Goal: Task Accomplishment & Management: Manage account settings

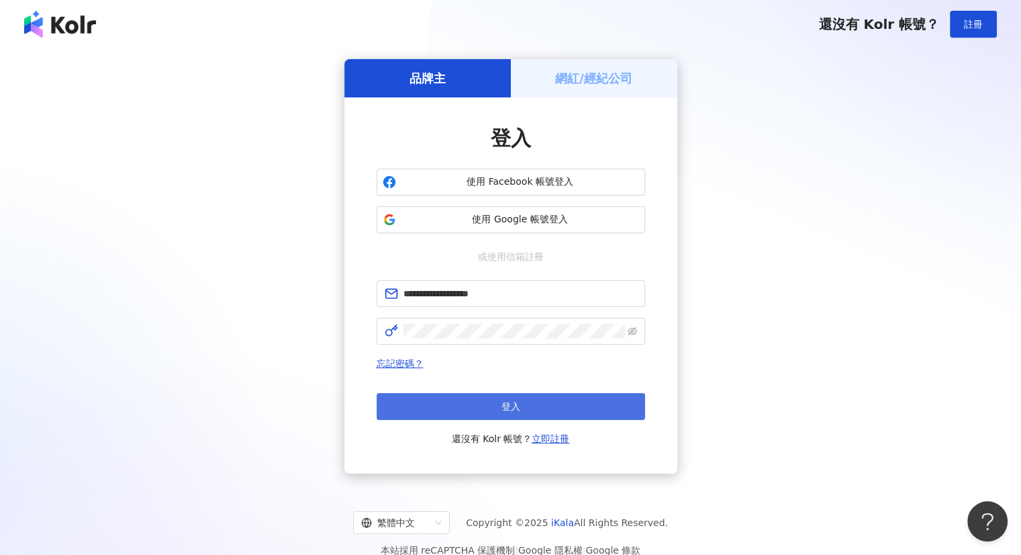
click at [489, 410] on button "登入" at bounding box center [511, 406] width 269 height 27
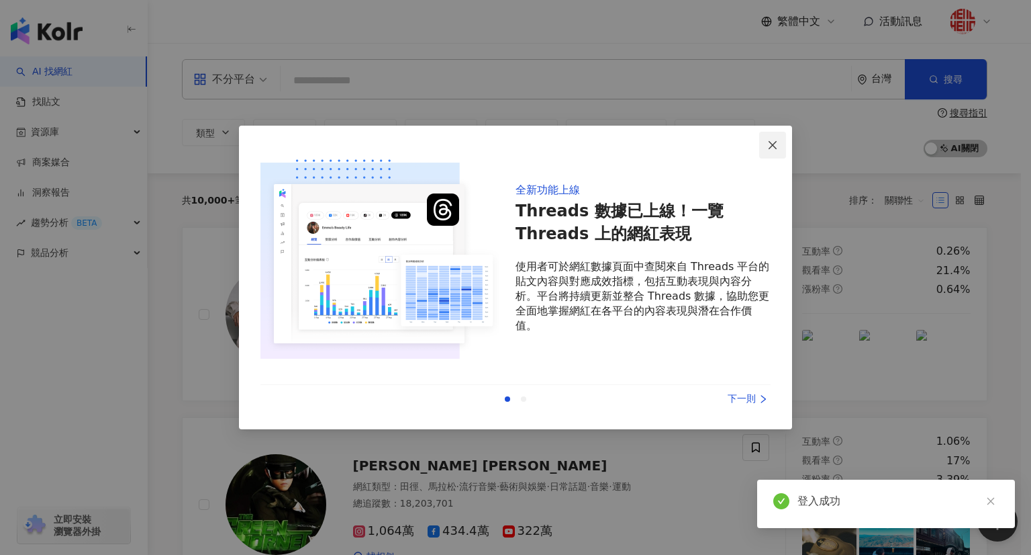
click at [773, 150] on button "Close" at bounding box center [772, 145] width 27 height 27
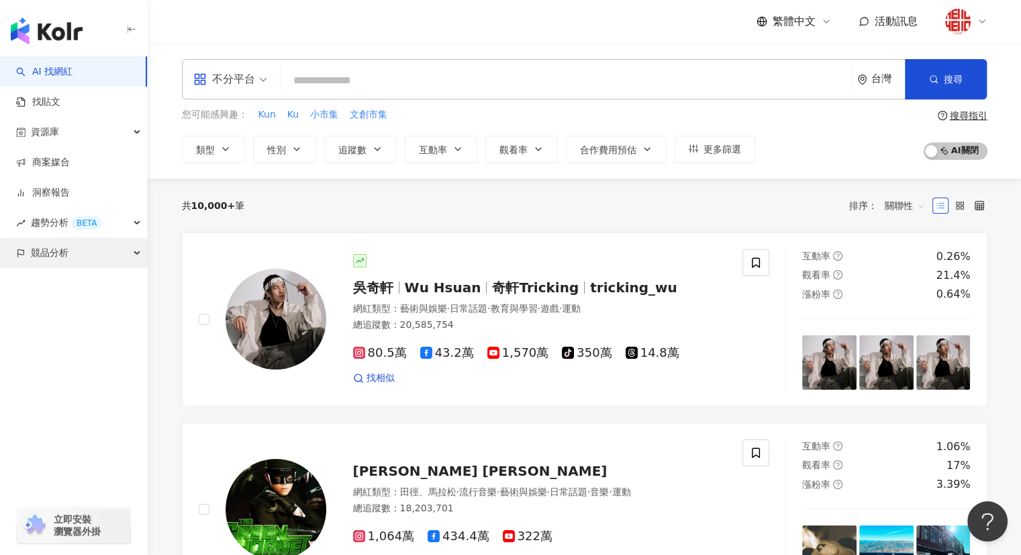
click at [73, 241] on div "競品分析" at bounding box center [73, 253] width 147 height 30
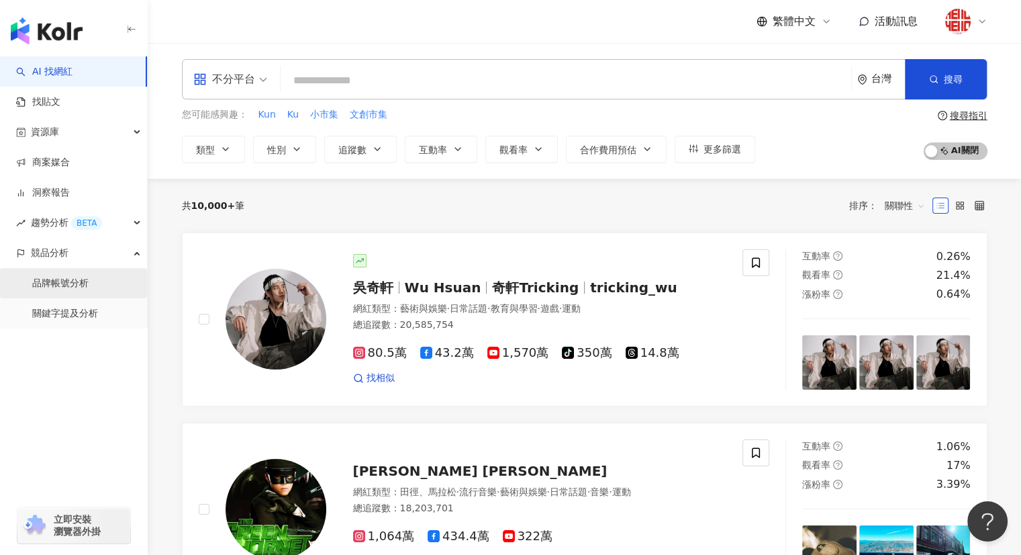
click at [89, 287] on link "品牌帳號分析" at bounding box center [60, 283] width 56 height 13
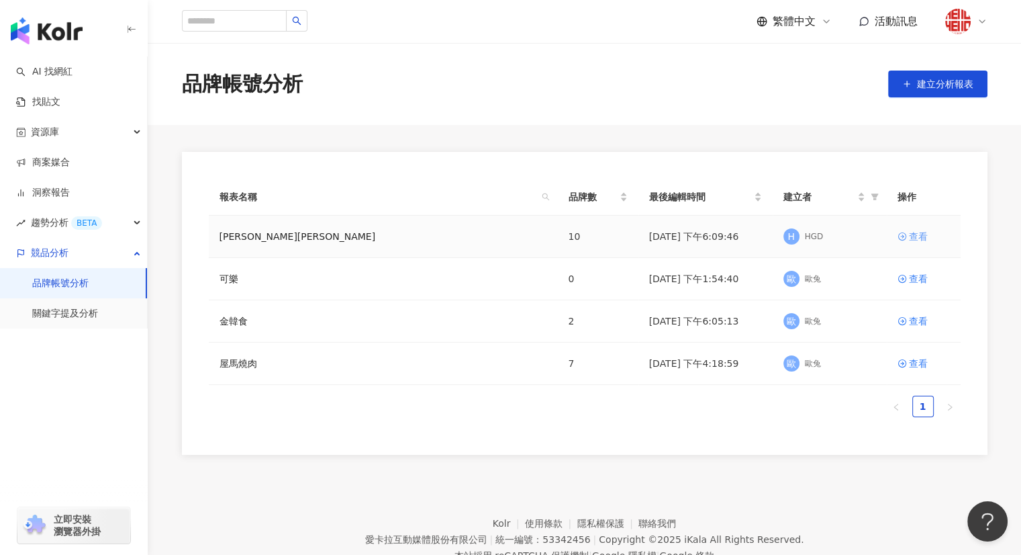
click at [914, 233] on div "查看" at bounding box center [918, 236] width 19 height 15
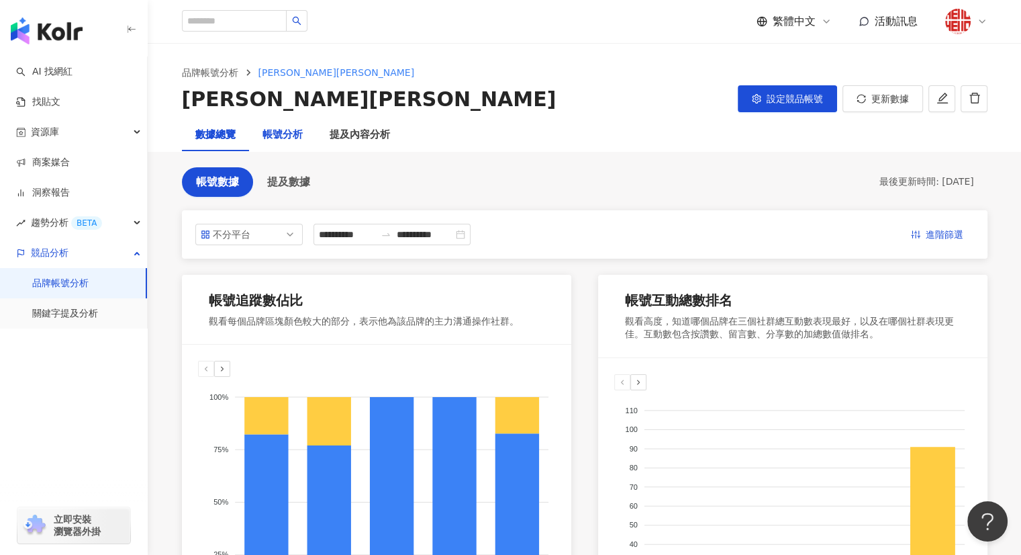
click at [280, 140] on div "帳號分析" at bounding box center [283, 135] width 40 height 16
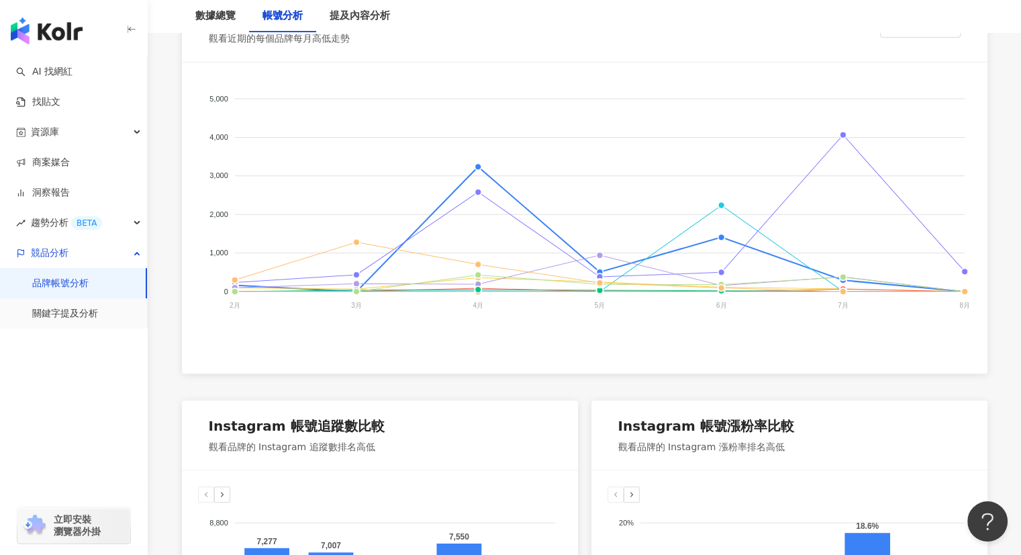
scroll to position [383, 0]
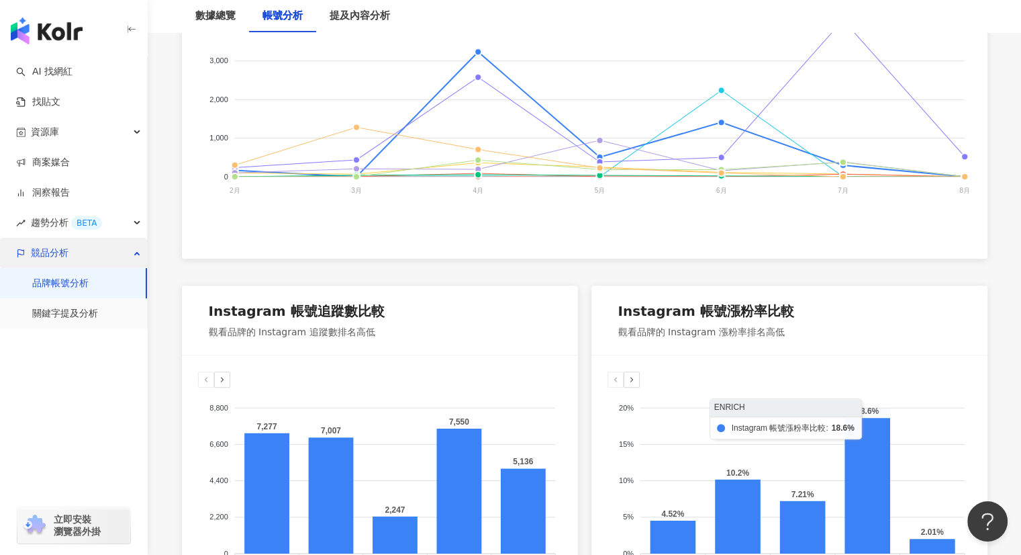
click at [62, 254] on span "競品分析" at bounding box center [50, 253] width 38 height 30
click at [44, 254] on span "競品分析" at bounding box center [50, 253] width 38 height 30
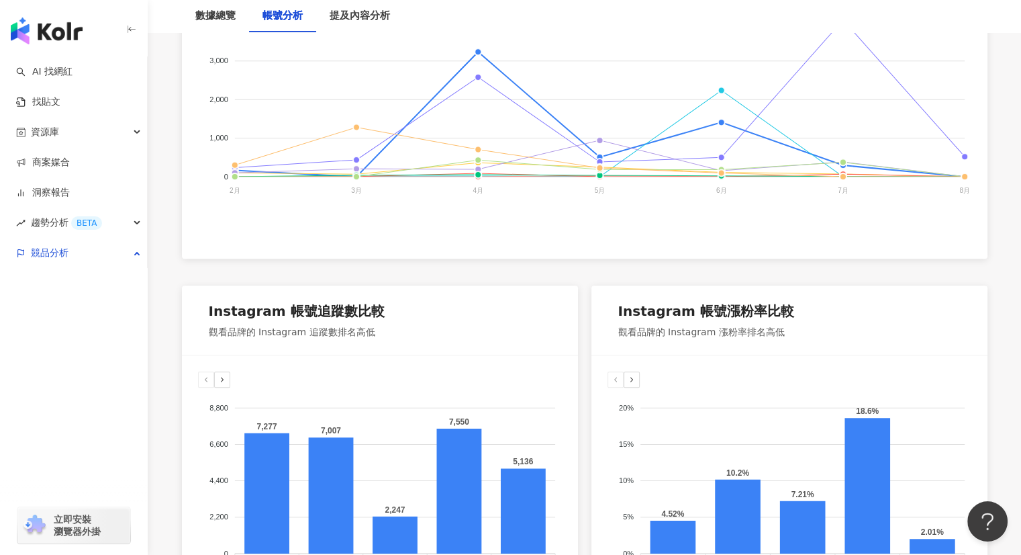
click at [81, 280] on link "品牌帳號分析" at bounding box center [60, 283] width 56 height 13
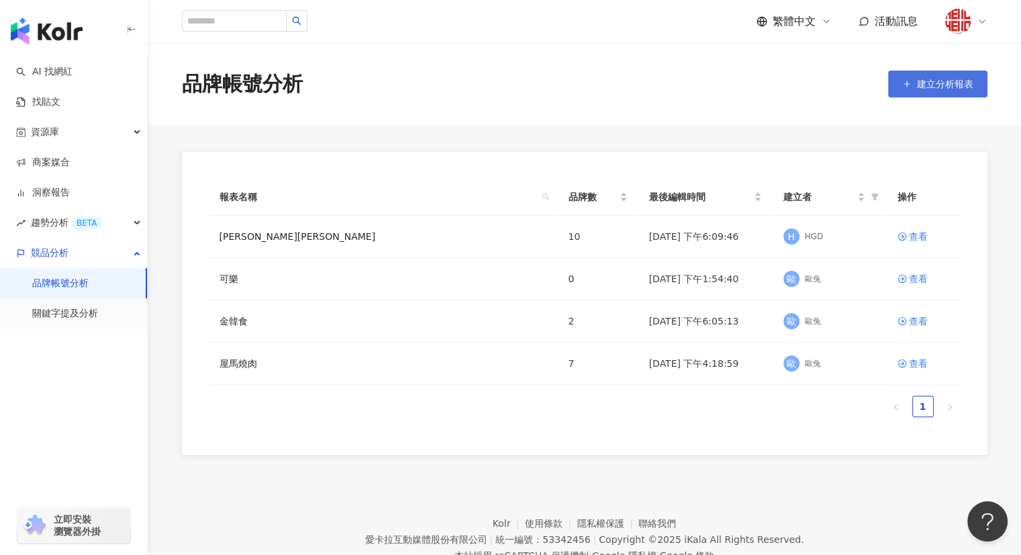
click at [904, 81] on icon "button" at bounding box center [906, 83] width 9 height 9
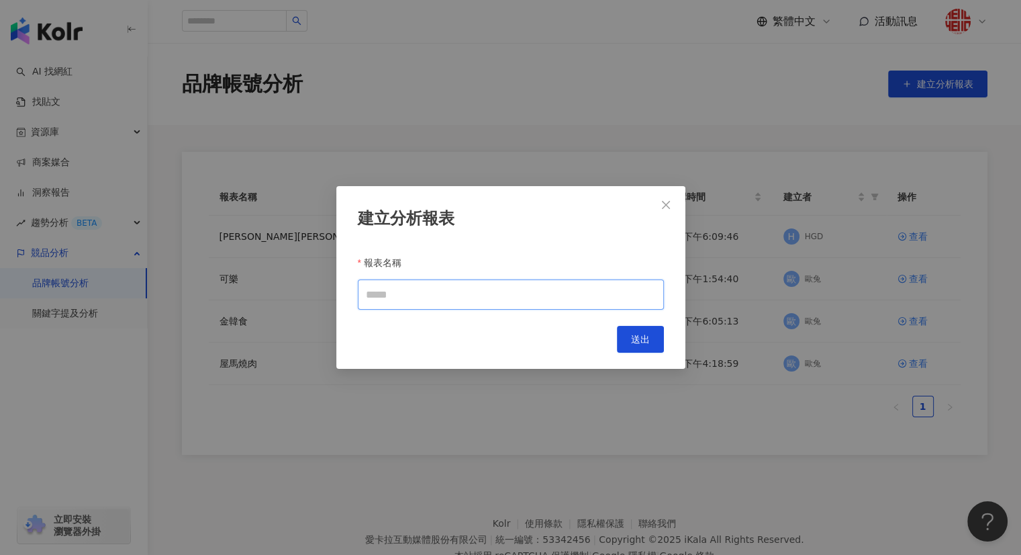
click at [397, 296] on input "報表名稱" at bounding box center [511, 294] width 306 height 30
click at [668, 209] on icon "close" at bounding box center [666, 204] width 11 height 11
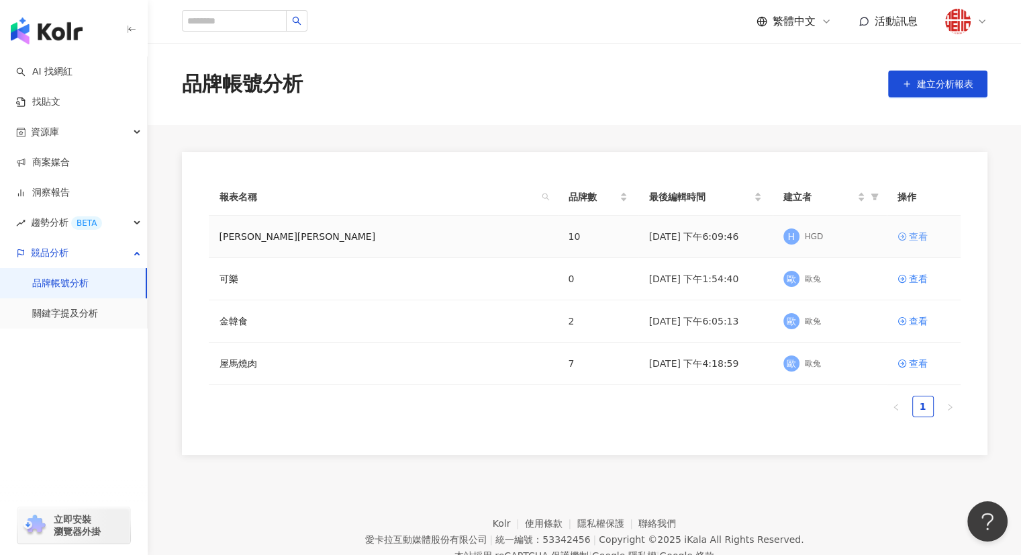
click at [908, 234] on link "查看" at bounding box center [924, 236] width 52 height 15
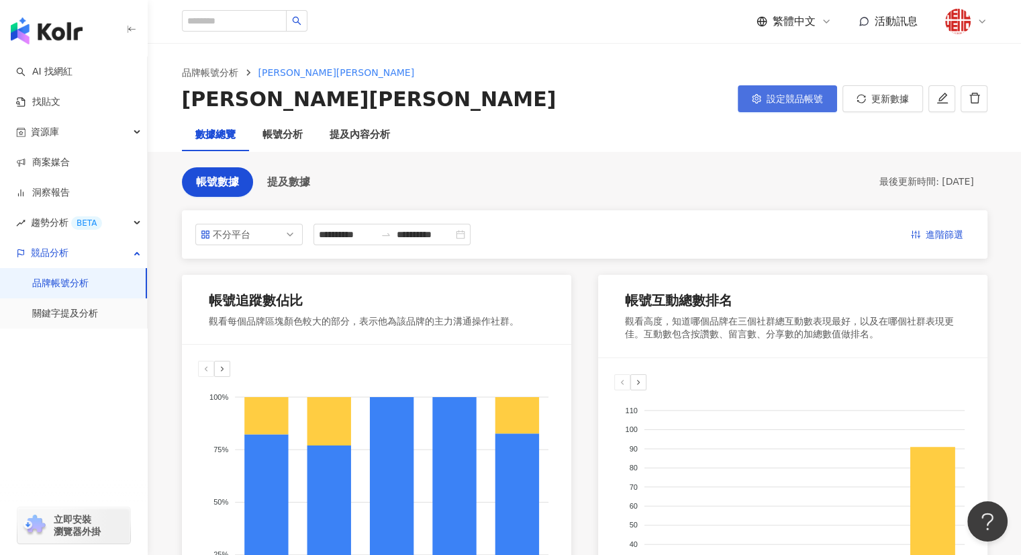
click at [800, 107] on button "設定競品帳號" at bounding box center [787, 98] width 99 height 27
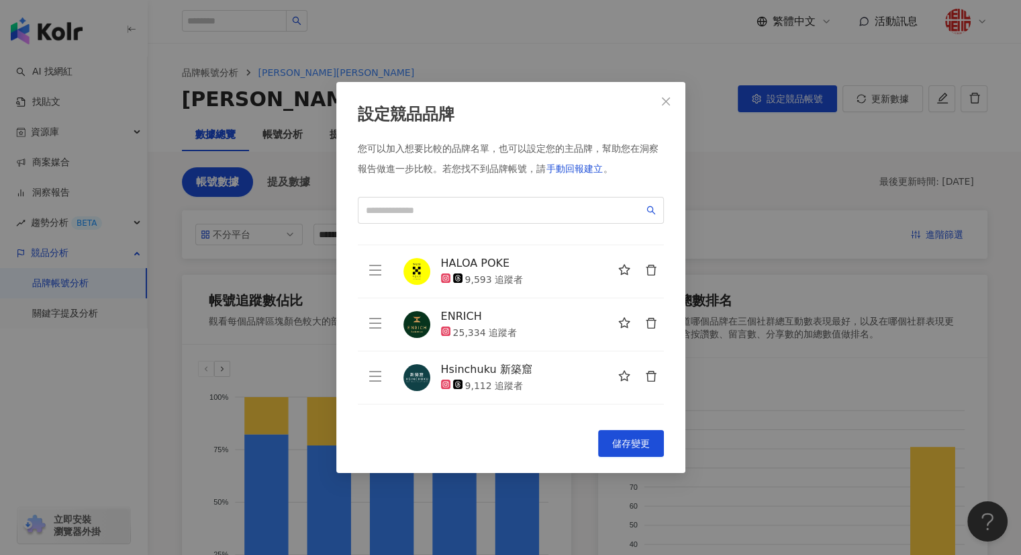
scroll to position [134, 0]
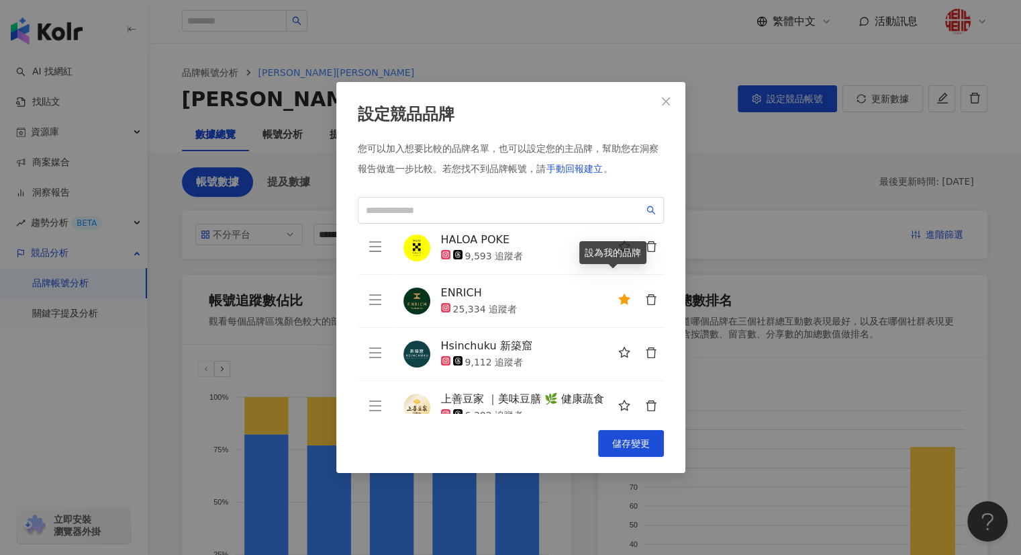
click at [645, 293] on icon "delete" at bounding box center [651, 299] width 12 height 12
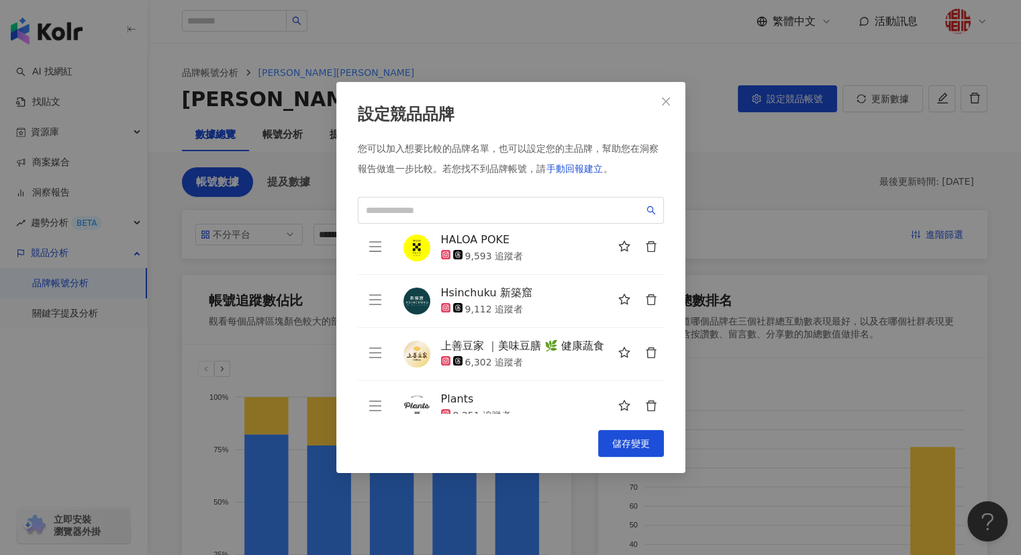
click at [645, 293] on icon "delete" at bounding box center [651, 299] width 12 height 12
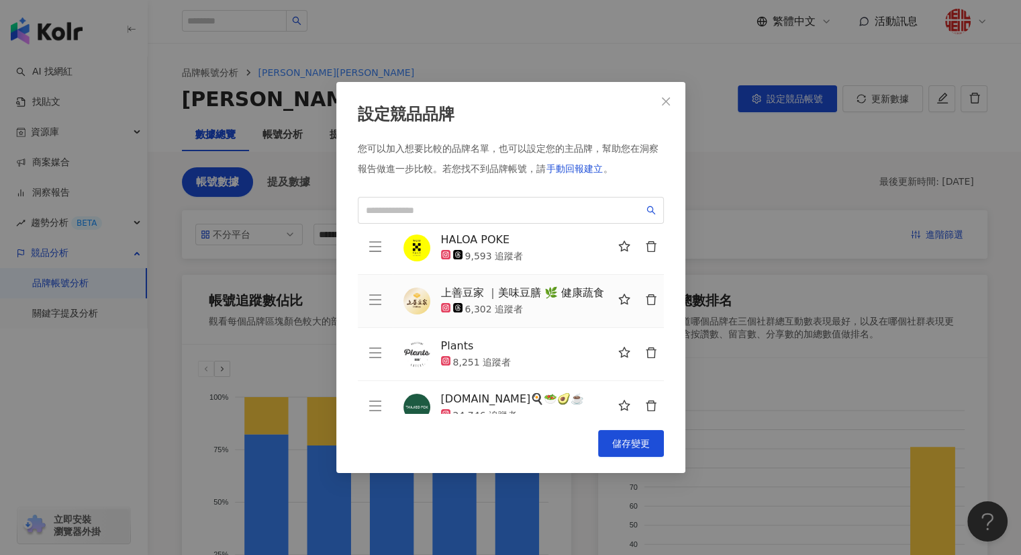
click at [646, 294] on icon "delete" at bounding box center [651, 299] width 10 height 11
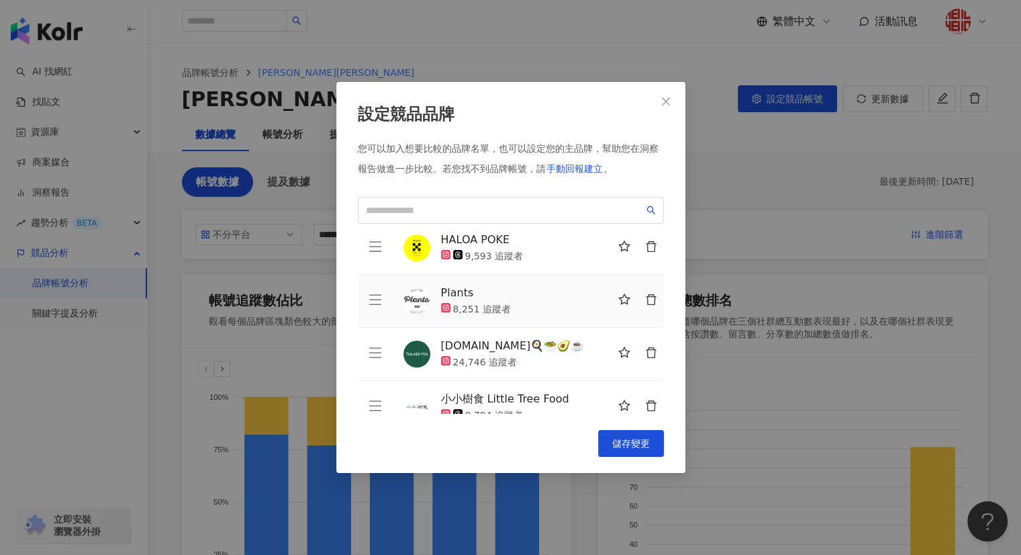
click at [645, 293] on icon "delete" at bounding box center [651, 299] width 12 height 12
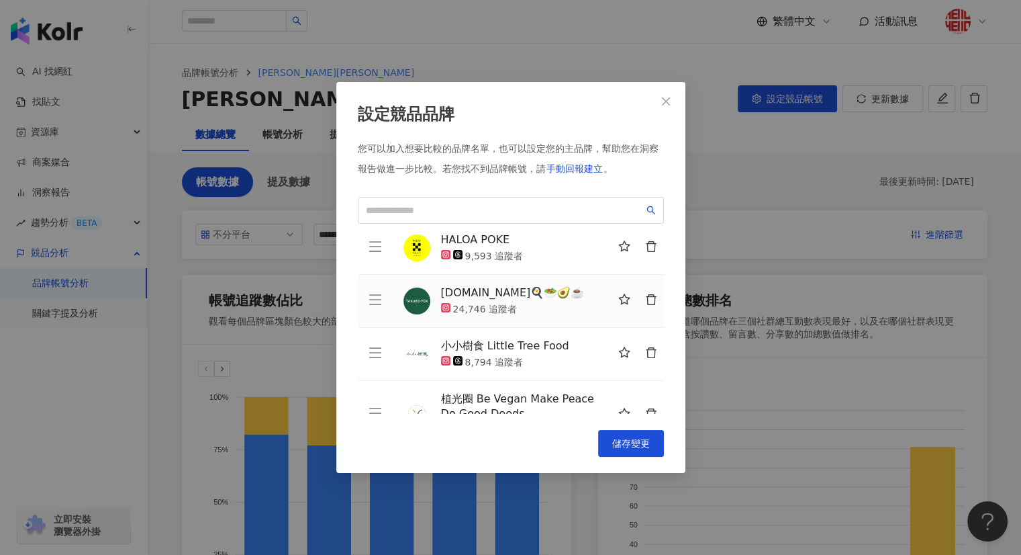
click at [646, 294] on icon "delete" at bounding box center [651, 299] width 10 height 11
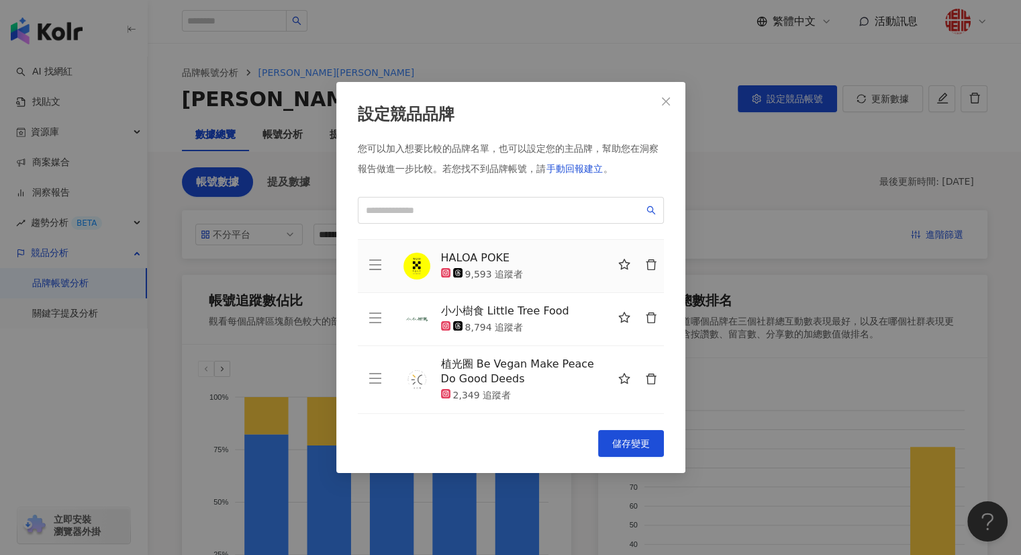
scroll to position [100, 0]
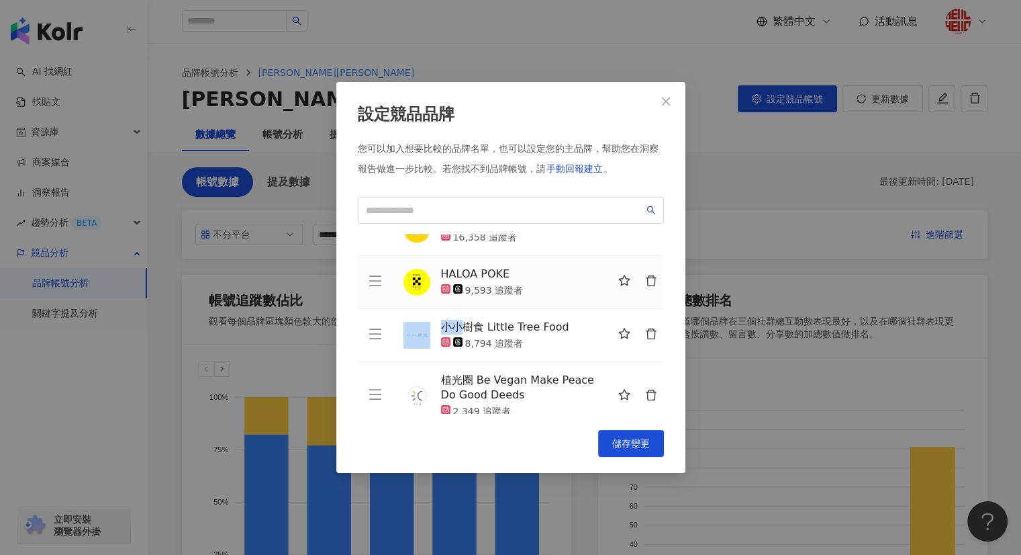
click at [637, 289] on td "HALOA POKE 9,593 追蹤者" at bounding box center [528, 282] width 271 height 53
click at [645, 328] on icon "delete" at bounding box center [651, 334] width 12 height 12
click at [645, 389] on icon "delete" at bounding box center [651, 395] width 12 height 12
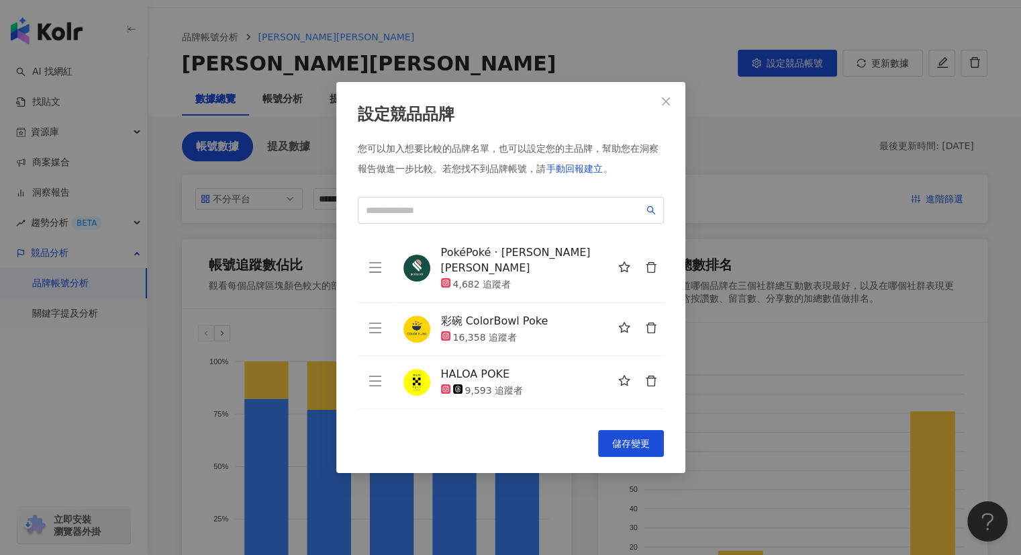
scroll to position [67, 0]
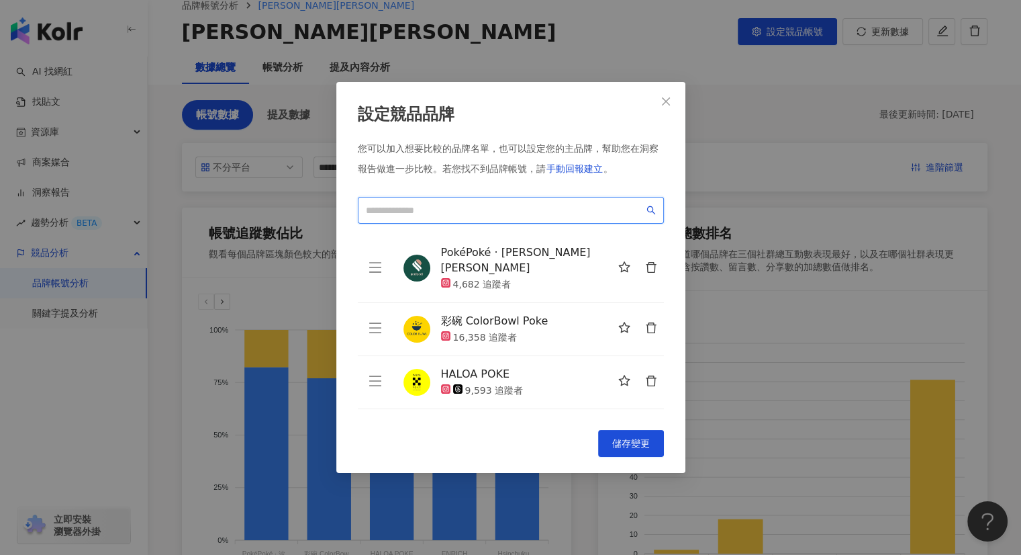
click at [453, 206] on input "search" at bounding box center [505, 210] width 278 height 15
click at [475, 207] on input "****" at bounding box center [505, 210] width 278 height 15
click at [417, 210] on input "****" at bounding box center [505, 210] width 278 height 15
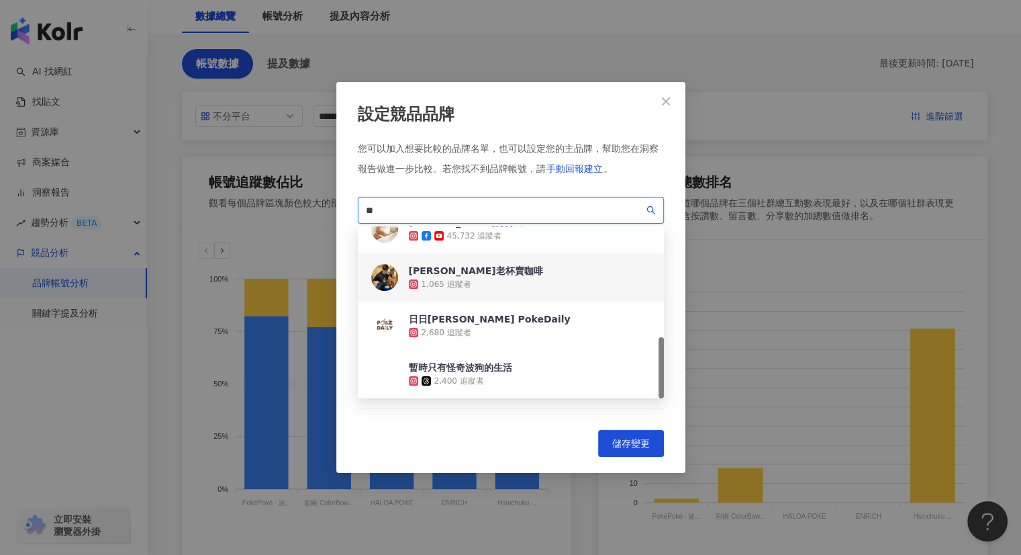
scroll to position [201, 0]
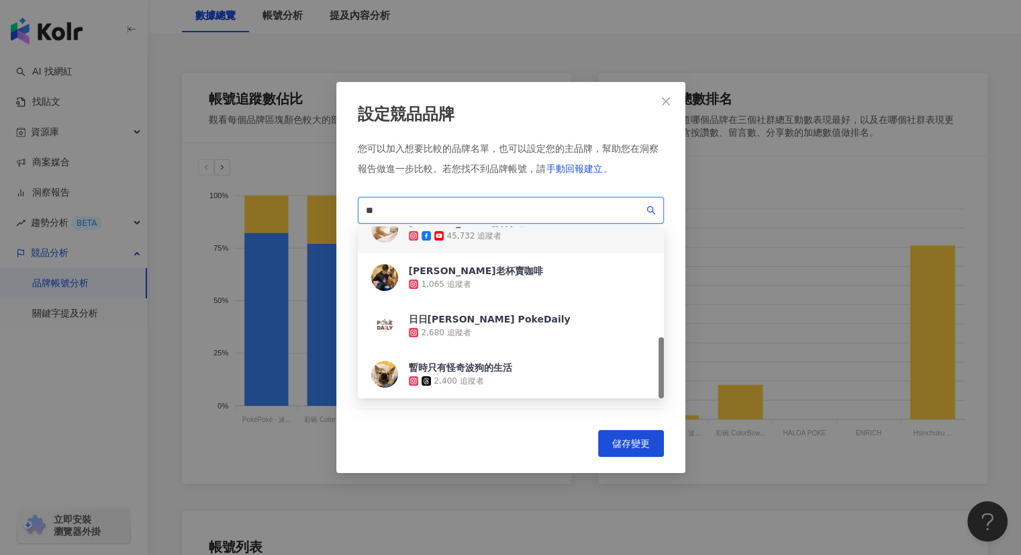
type input "*"
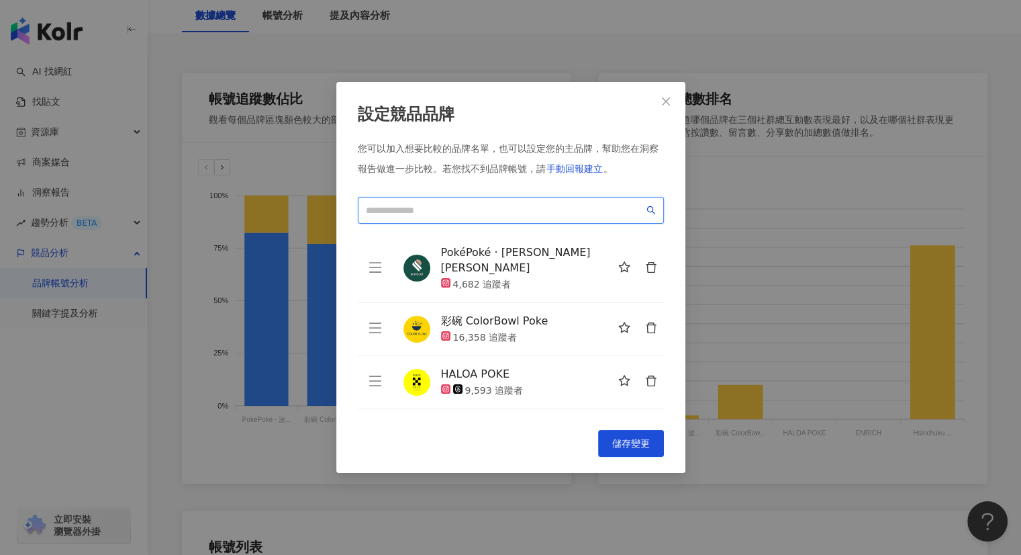
paste input "**"
type input "**"
click at [473, 206] on input "search" at bounding box center [505, 210] width 278 height 15
paste input "**********"
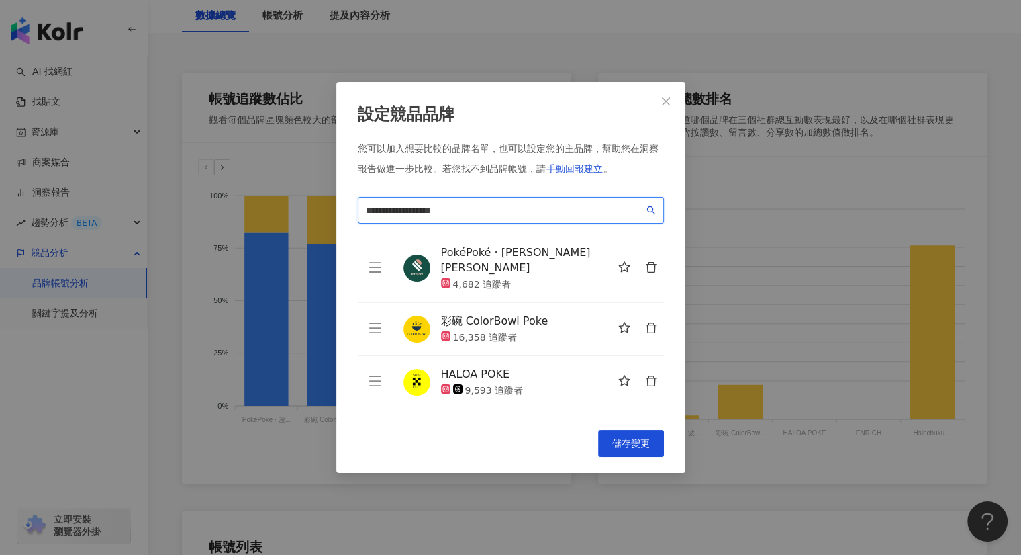
drag, startPoint x: 516, startPoint y: 210, endPoint x: 448, endPoint y: 210, distance: 67.8
click at [448, 210] on input "**********" at bounding box center [505, 210] width 278 height 15
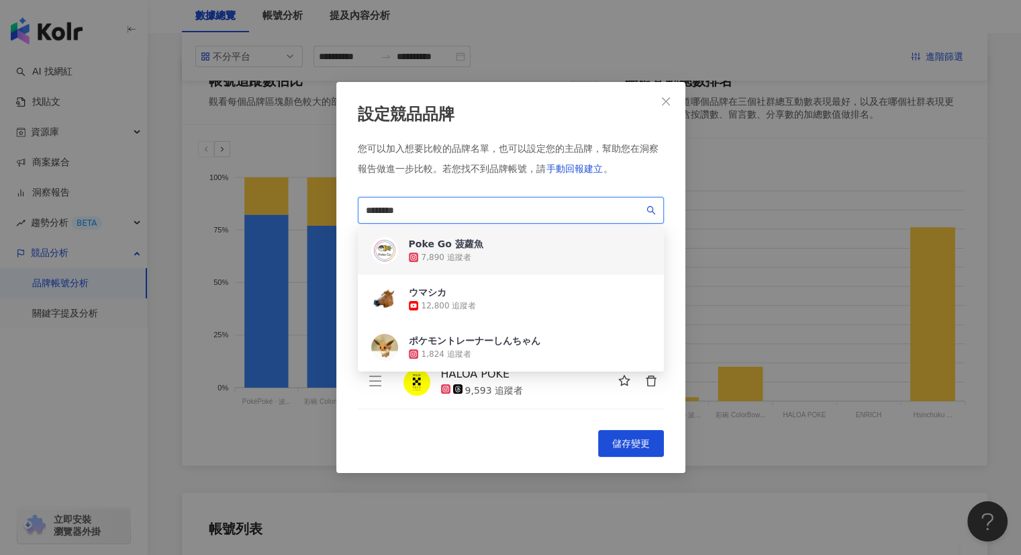
scroll to position [201, 0]
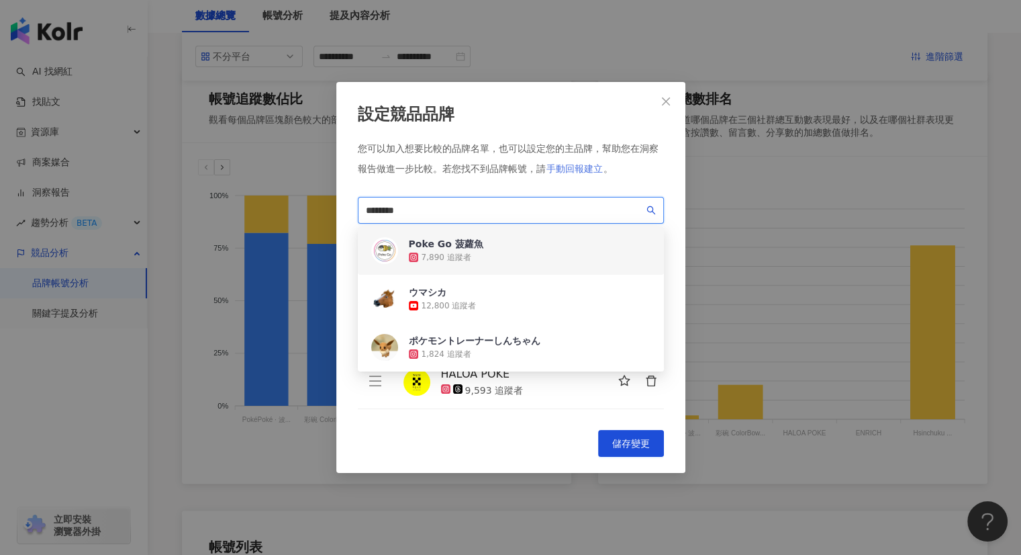
type input "*******"
click at [581, 171] on span "手動回報建立" at bounding box center [575, 168] width 56 height 11
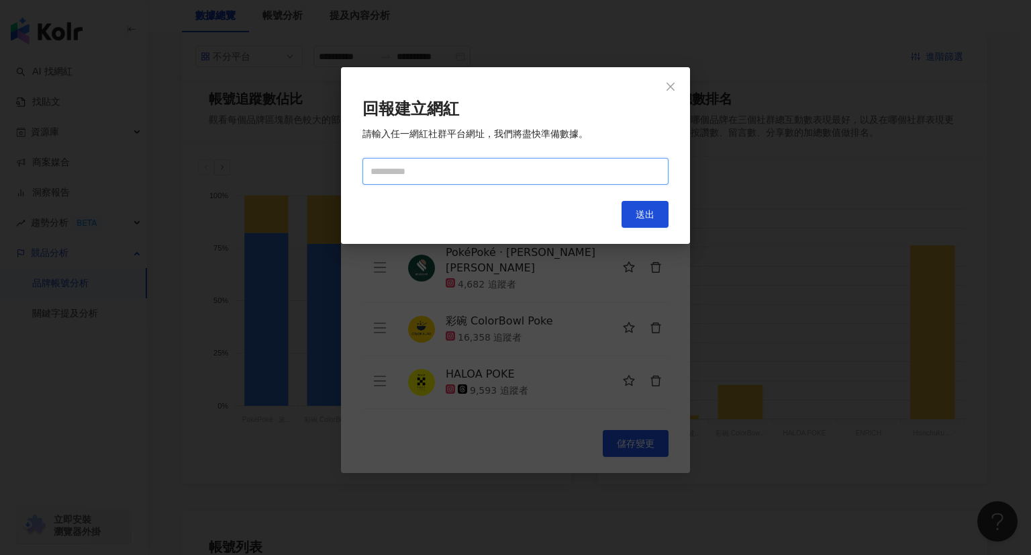
click at [442, 178] on input "text" at bounding box center [516, 171] width 306 height 27
paste input "**********"
type input "**********"
click at [635, 210] on button "送出" at bounding box center [645, 214] width 47 height 27
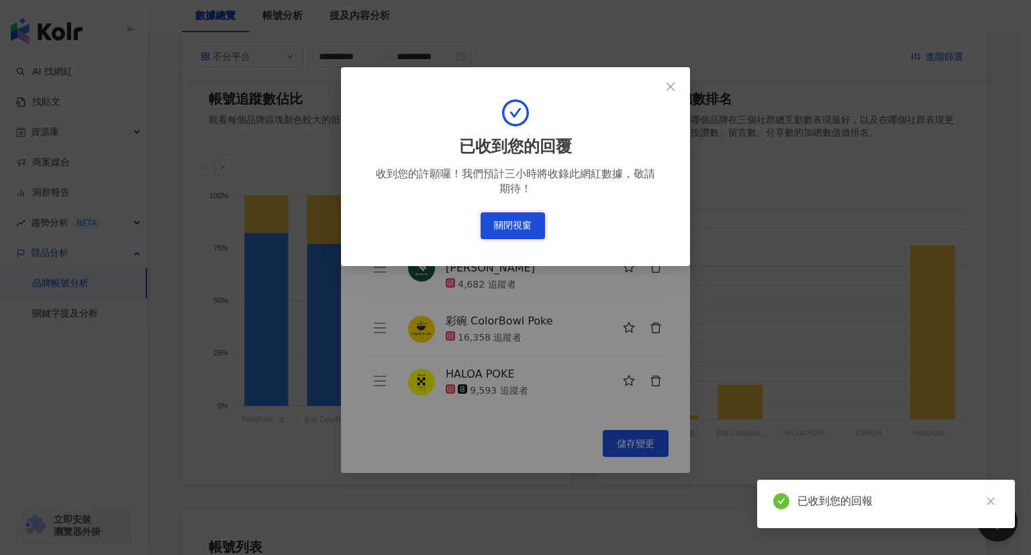
click at [505, 224] on button "關閉視窗" at bounding box center [513, 225] width 64 height 27
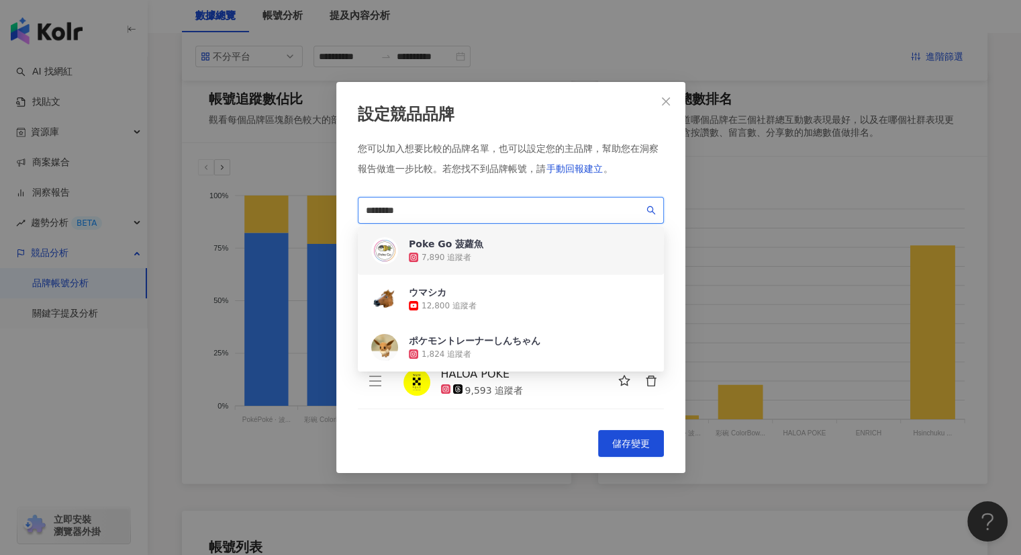
drag, startPoint x: 418, startPoint y: 214, endPoint x: 350, endPoint y: 203, distance: 68.7
click at [350, 203] on div "設定競品品牌 您可以加入想要比較的品牌名單，也可以設定您的主品牌，幫助您在洞察報告做進一步比較。 若您找不到品牌帳號，請 手動回報建立 。 ******* d…" at bounding box center [510, 277] width 349 height 391
paste input "*"
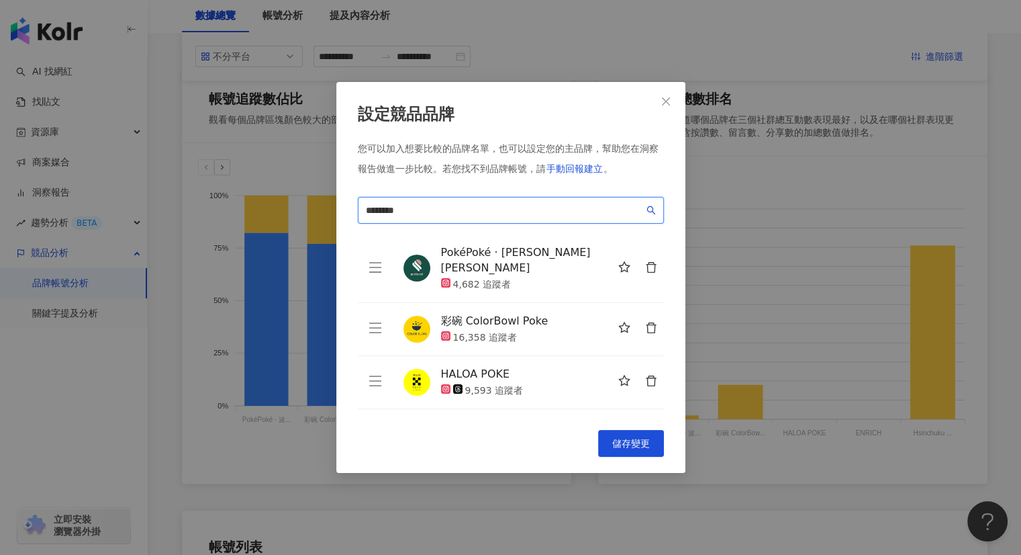
drag, startPoint x: 431, startPoint y: 204, endPoint x: 349, endPoint y: 199, distance: 82.0
click at [349, 199] on div "設定競品品牌 您可以加入想要比較的品牌名單，也可以設定您的主品牌，幫助您在洞察報告做進一步比較。 若您找不到品牌帳號，請 手動回報建立 。 mumupoke …" at bounding box center [510, 277] width 349 height 391
paste input "*"
type input "*"
click at [580, 167] on span "手動回報建立" at bounding box center [575, 168] width 56 height 11
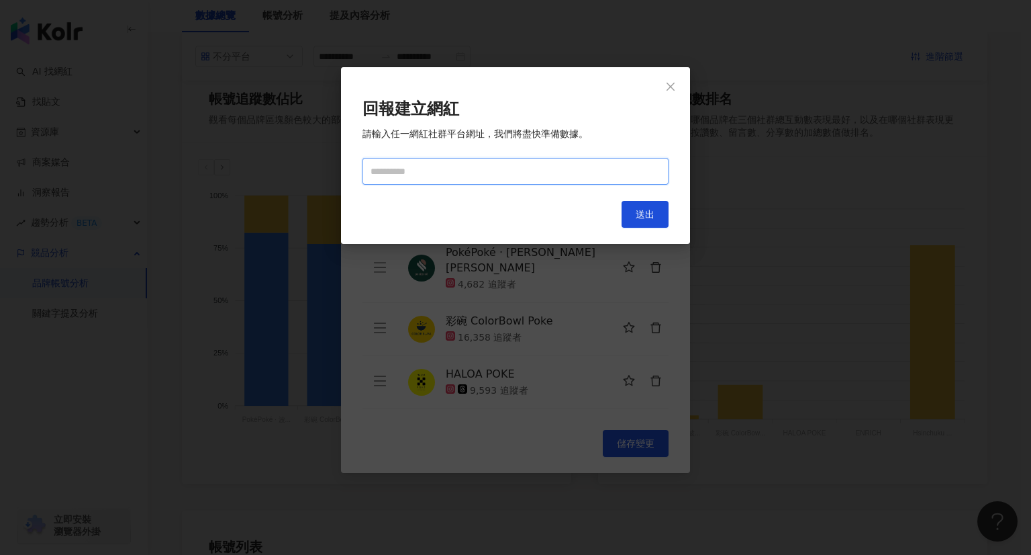
click at [483, 177] on input "text" at bounding box center [516, 171] width 306 height 27
paste input "**********"
type input "**********"
click at [632, 207] on button "送出" at bounding box center [645, 214] width 47 height 27
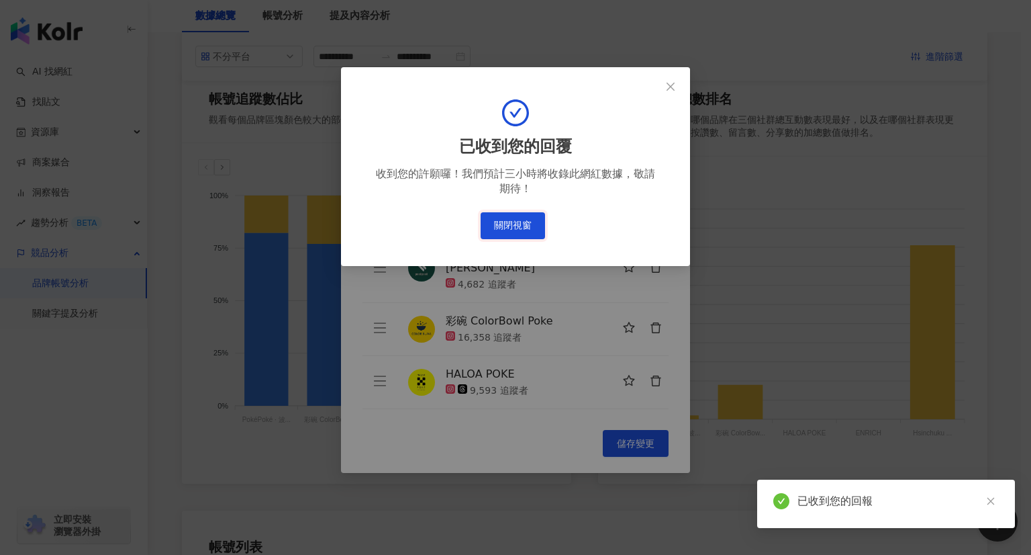
click at [529, 235] on button "關閉視窗" at bounding box center [513, 225] width 64 height 27
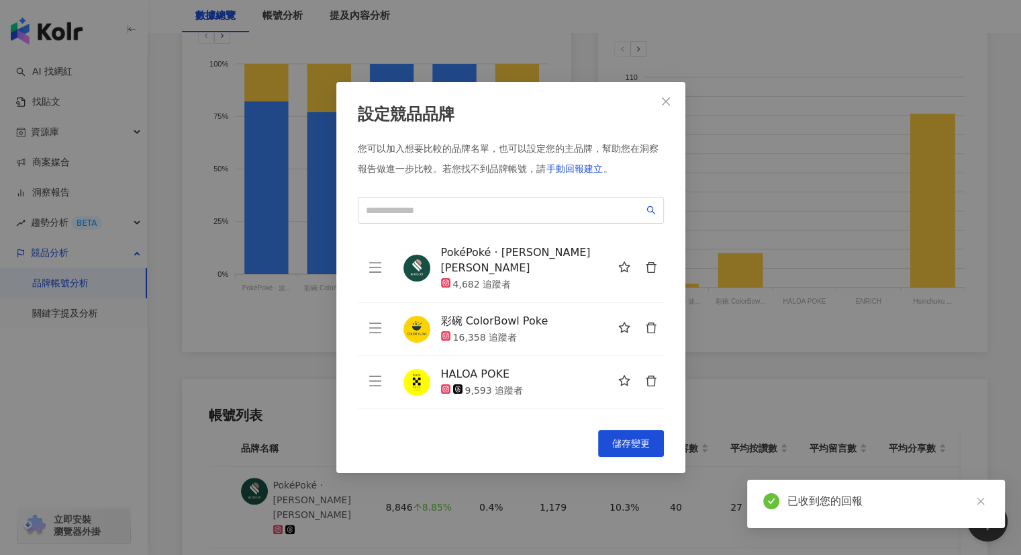
scroll to position [336, 0]
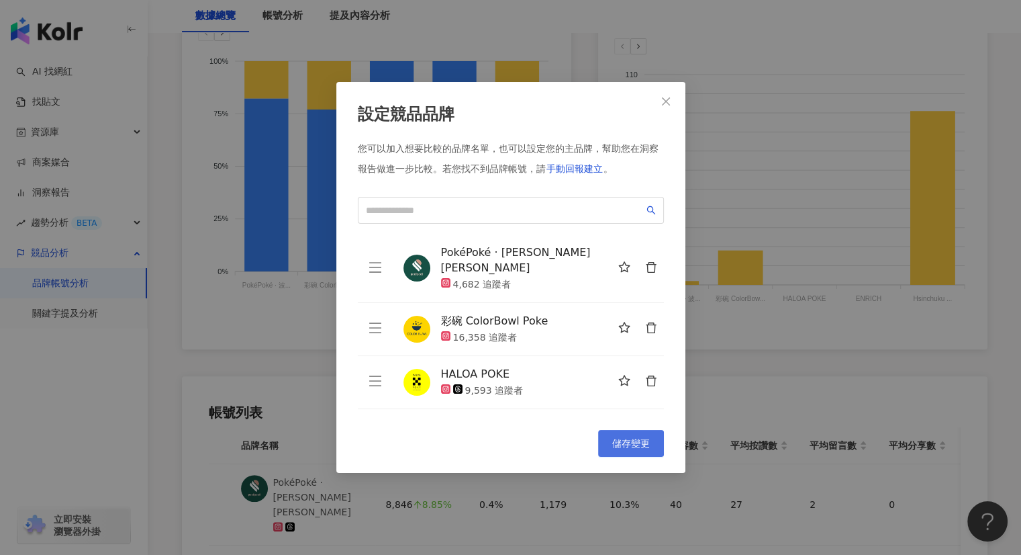
click at [624, 440] on span "儲存變更" at bounding box center [631, 443] width 38 height 11
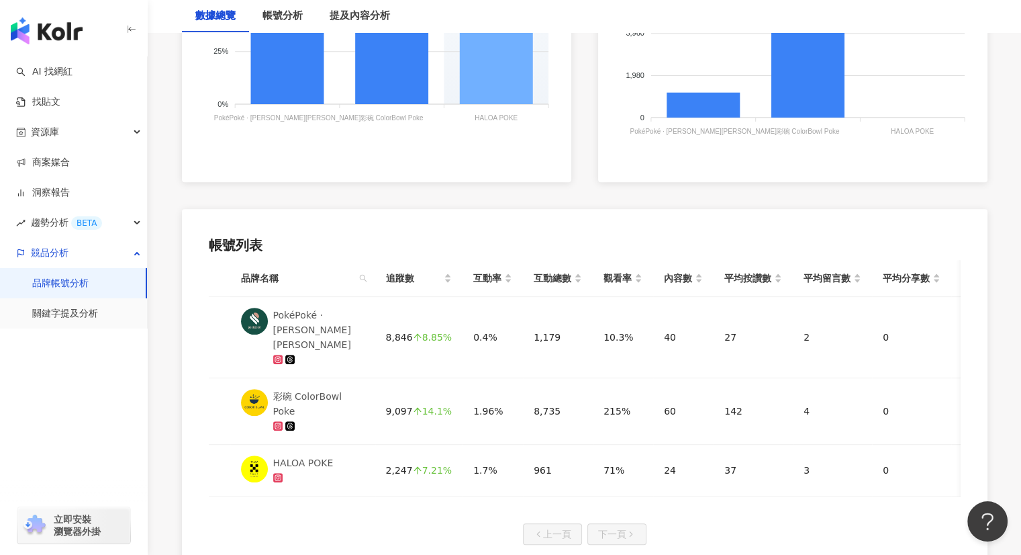
scroll to position [649, 0]
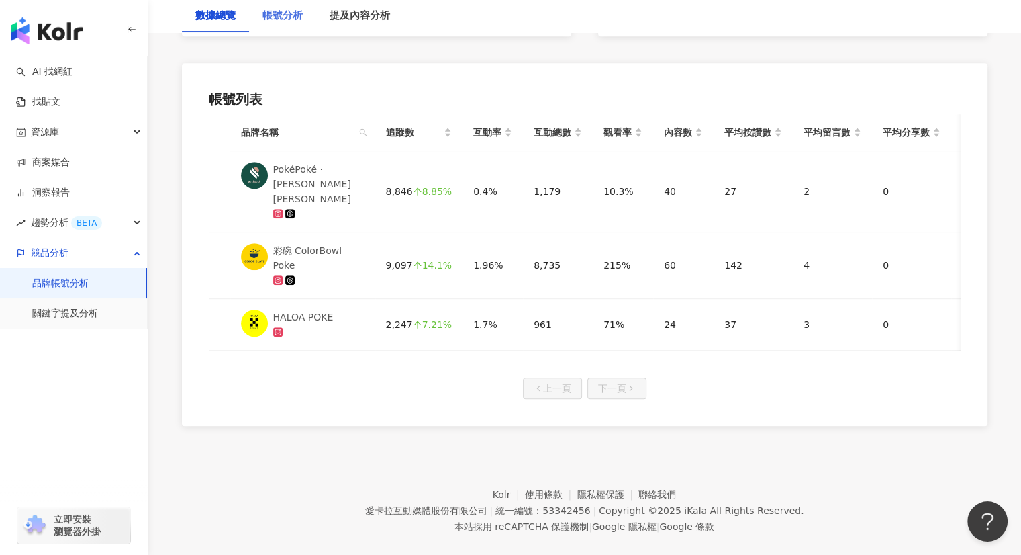
click at [275, 25] on div "帳號分析" at bounding box center [282, 16] width 67 height 32
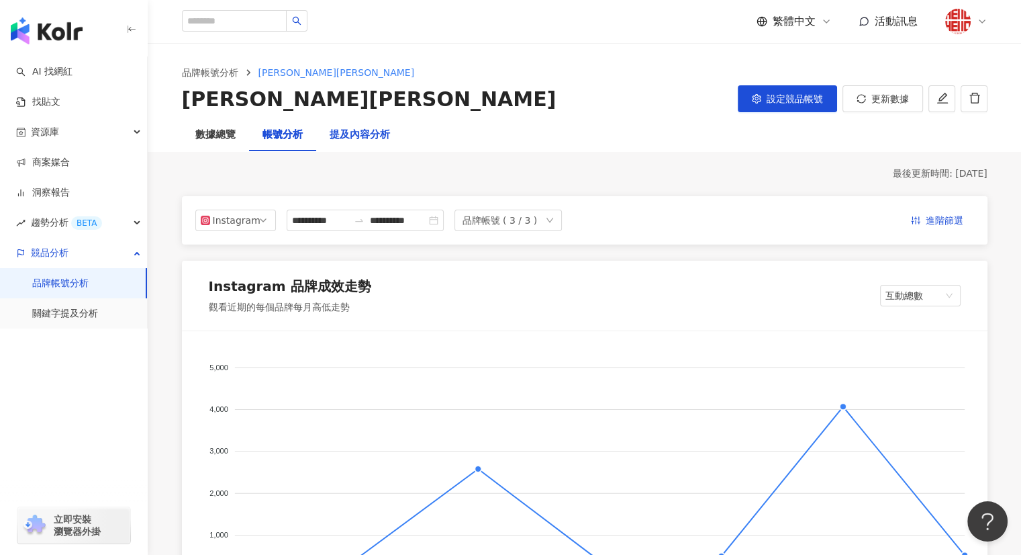
click at [359, 136] on div "提及內容分析" at bounding box center [360, 135] width 60 height 16
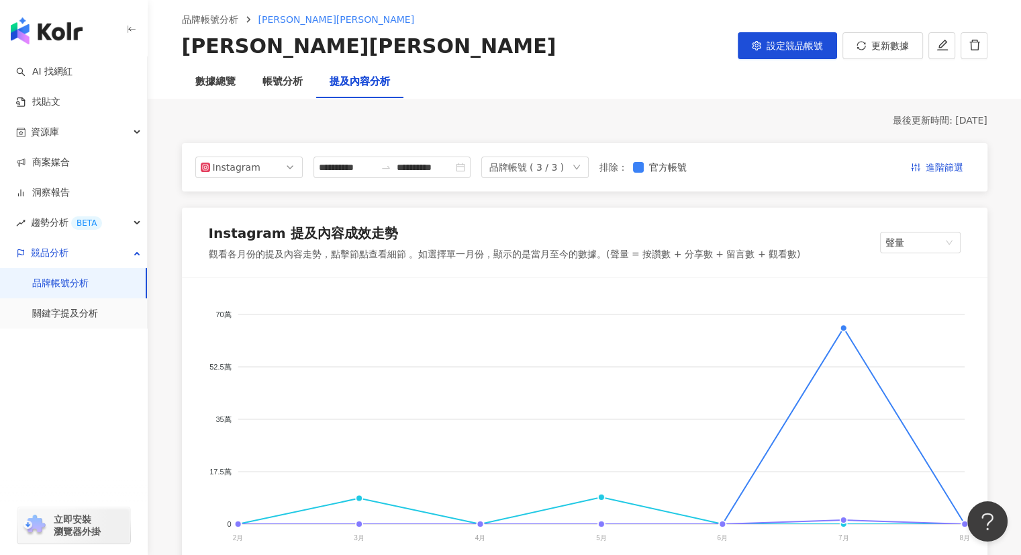
scroll to position [162, 0]
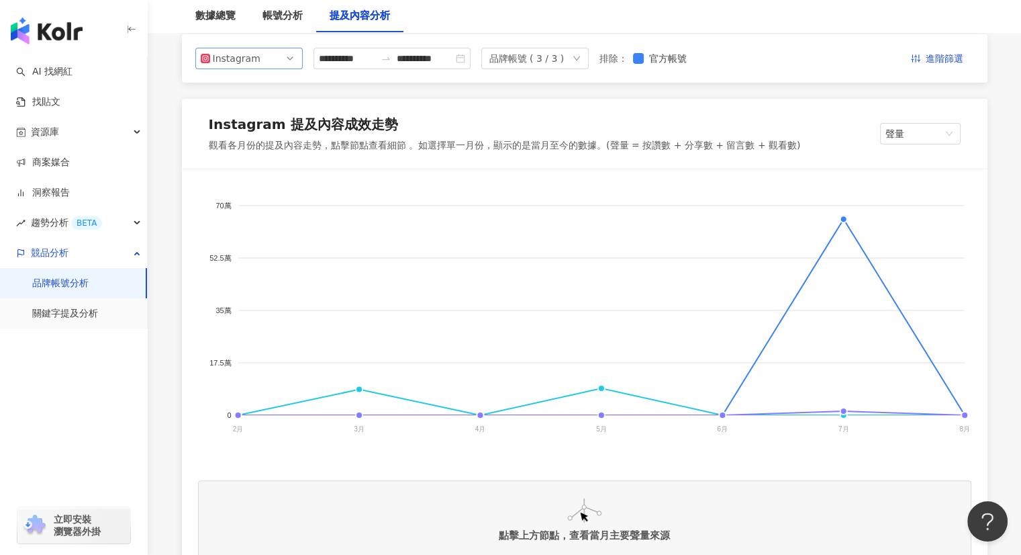
click at [248, 60] on div "Instagram" at bounding box center [235, 58] width 44 height 20
click at [255, 62] on div "Instagram" at bounding box center [235, 58] width 44 height 20
click at [216, 22] on div "數據總覽" at bounding box center [215, 16] width 40 height 16
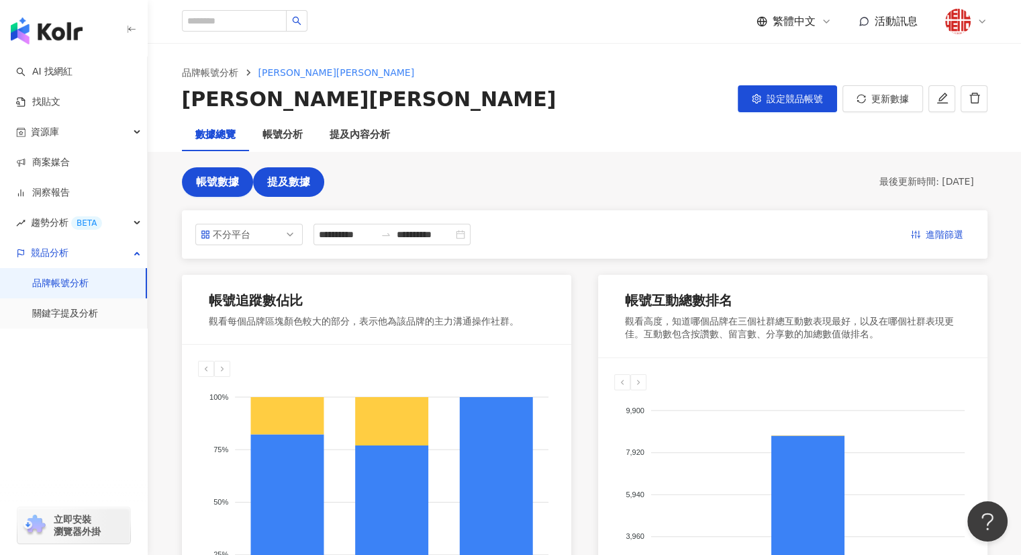
click at [288, 184] on span "提及數據" at bounding box center [288, 182] width 43 height 12
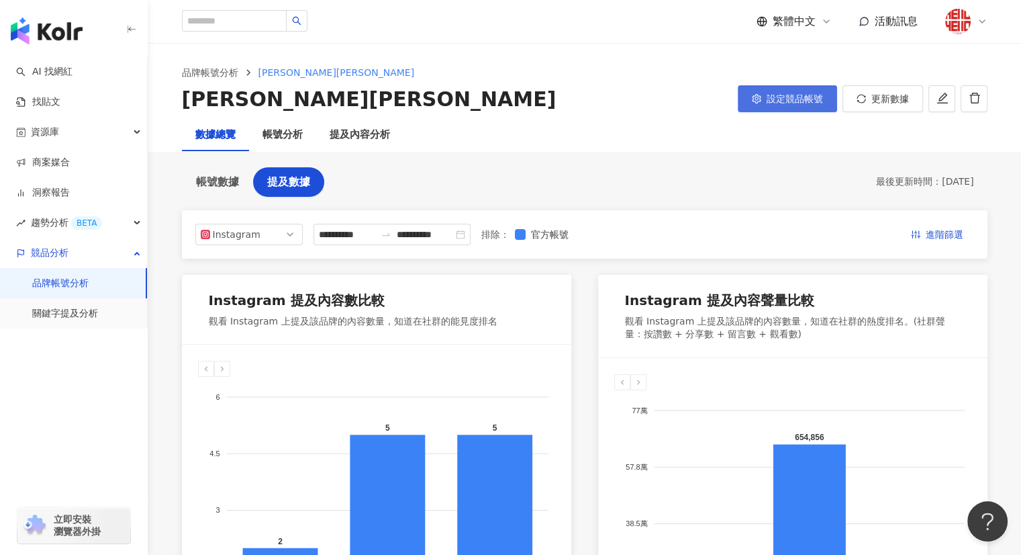
click at [774, 93] on span "設定競品帳號" at bounding box center [795, 98] width 56 height 11
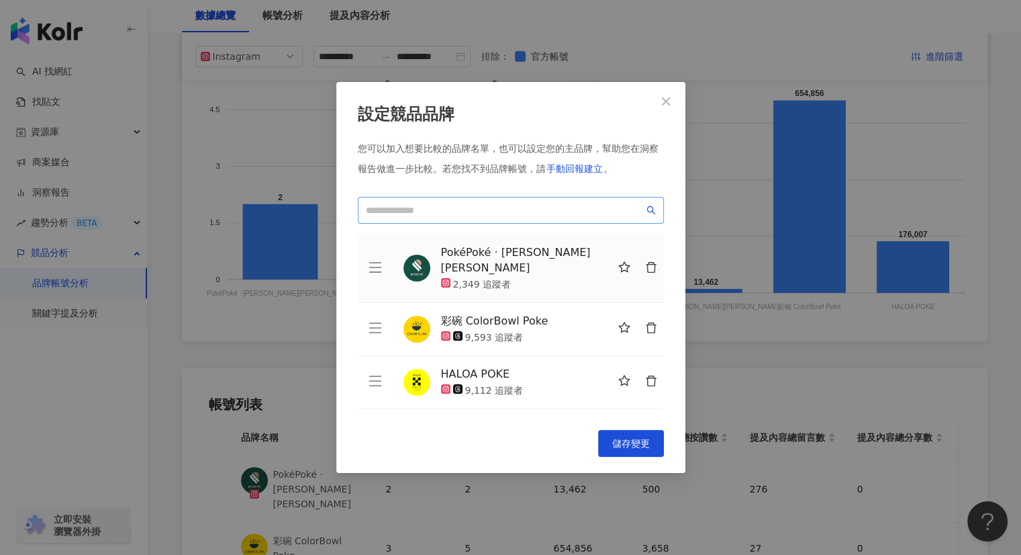
scroll to position [336, 0]
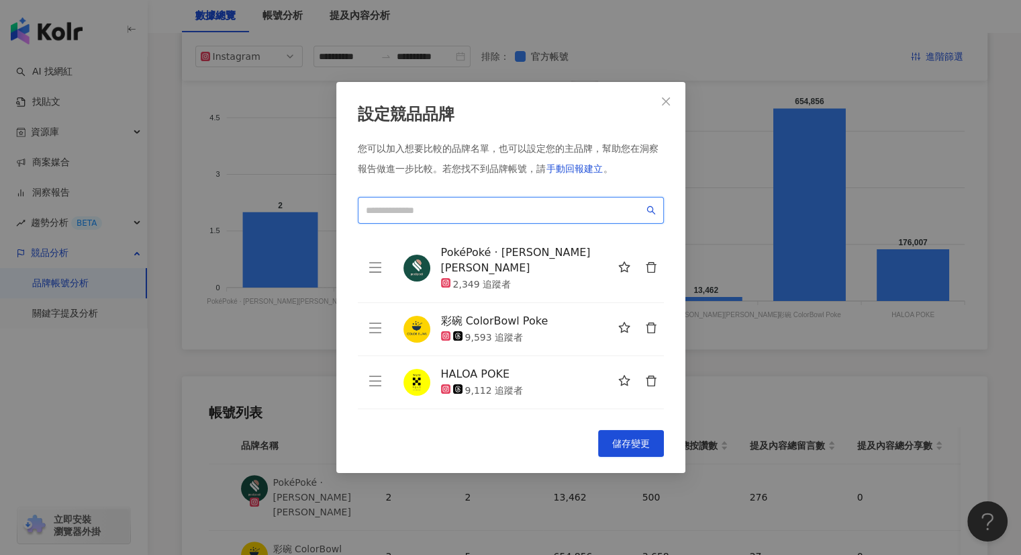
click at [490, 212] on input "search" at bounding box center [505, 210] width 278 height 15
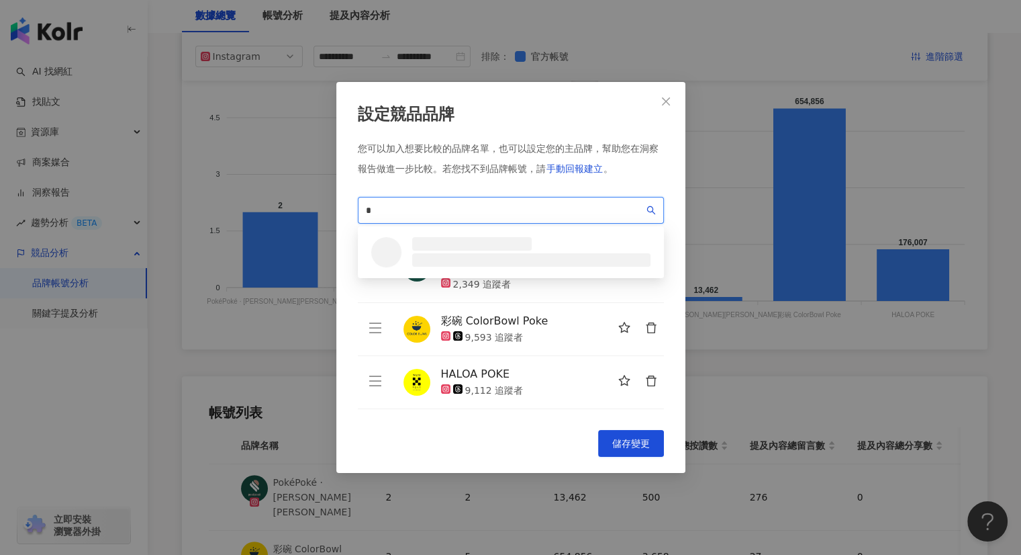
type input "*"
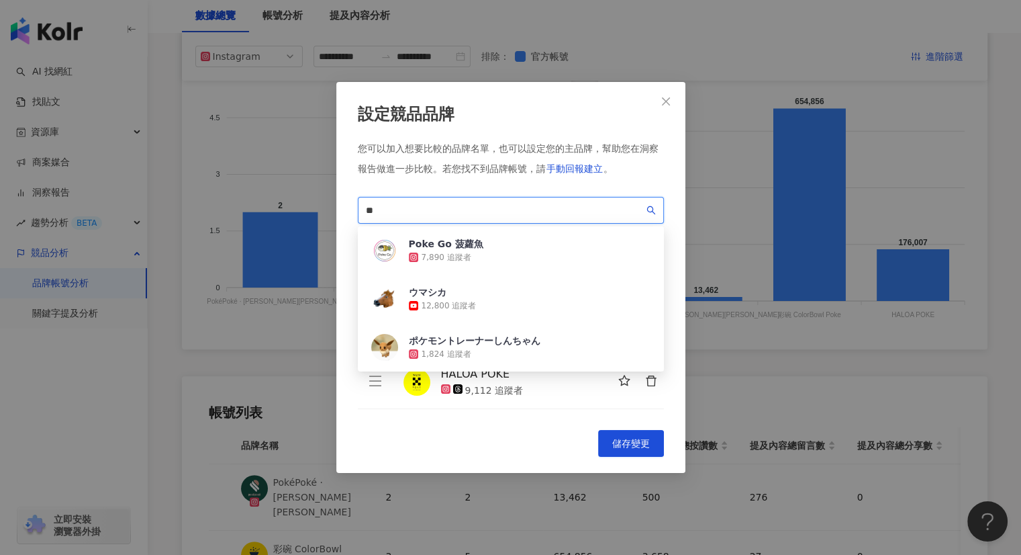
type input "*"
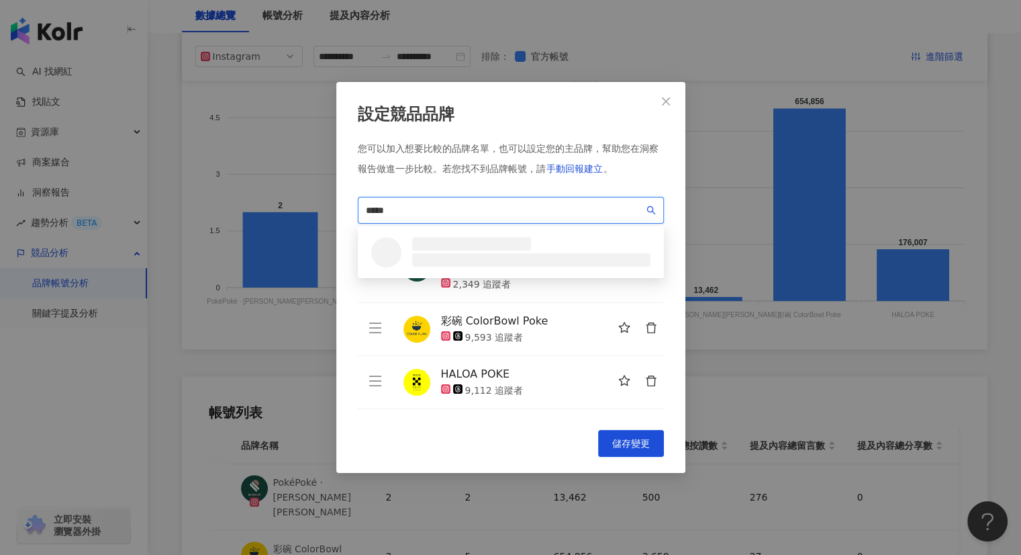
scroll to position [0, 0]
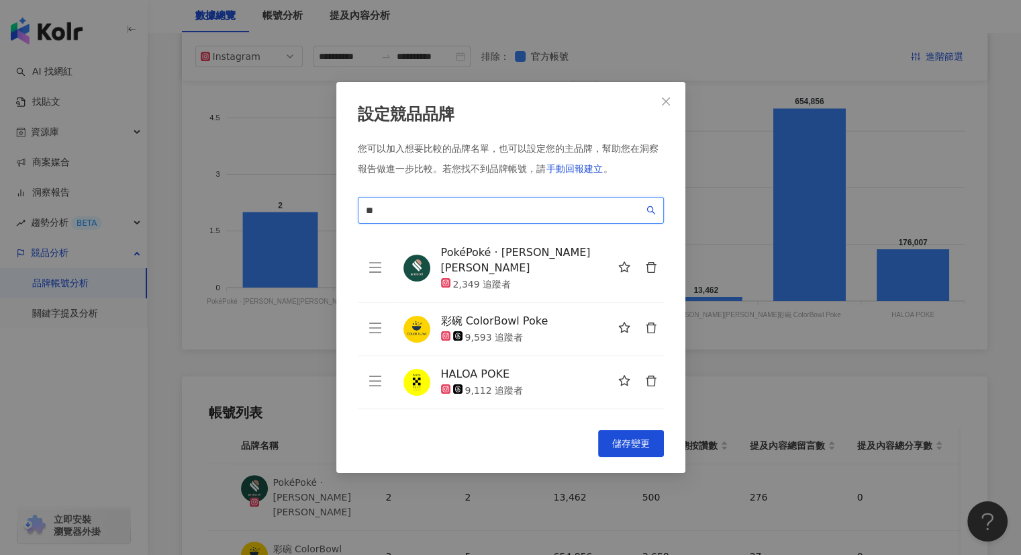
type input "*"
click at [669, 101] on icon "close" at bounding box center [666, 101] width 11 height 11
